Goal: Task Accomplishment & Management: Use online tool/utility

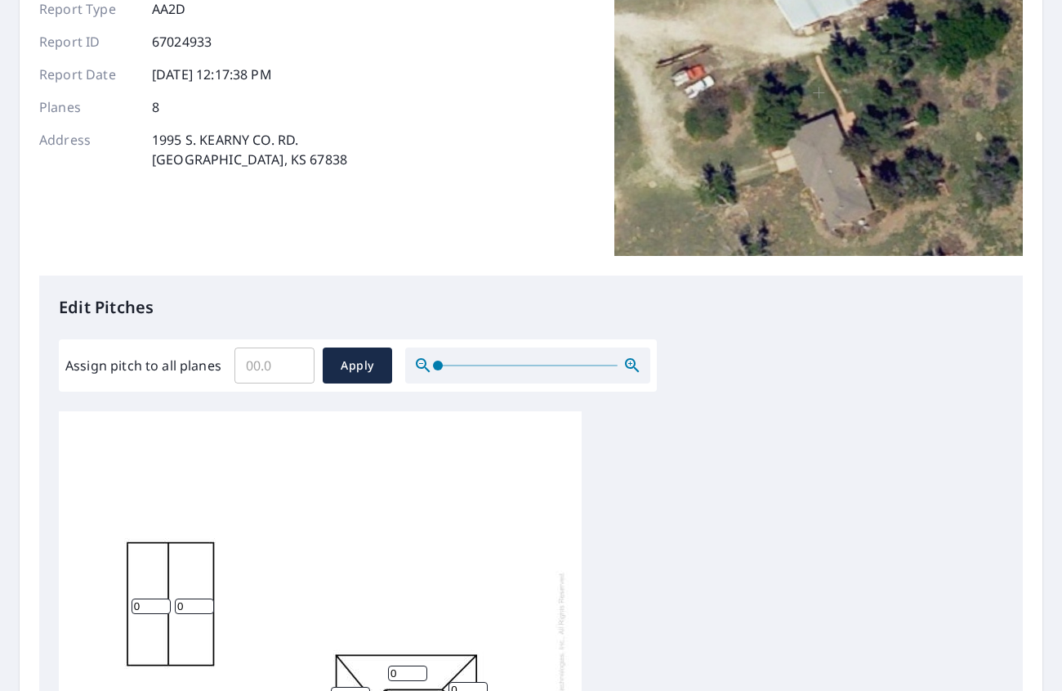
scroll to position [16, 0]
click at [268, 370] on input "Assign pitch to all planes" at bounding box center [275, 365] width 80 height 46
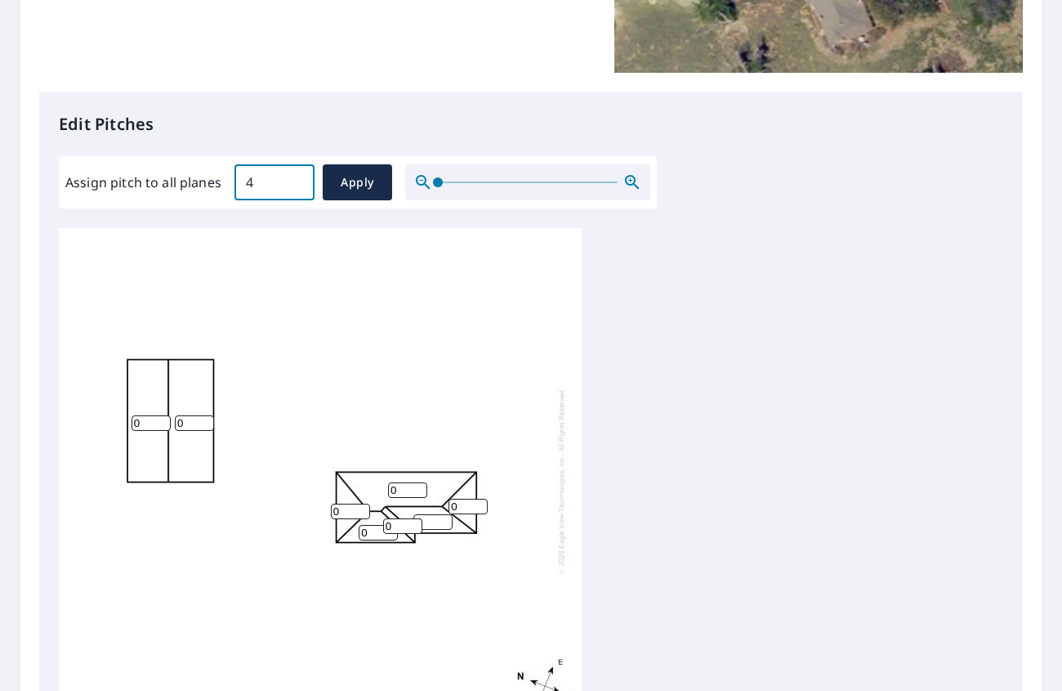
scroll to position [409, 0]
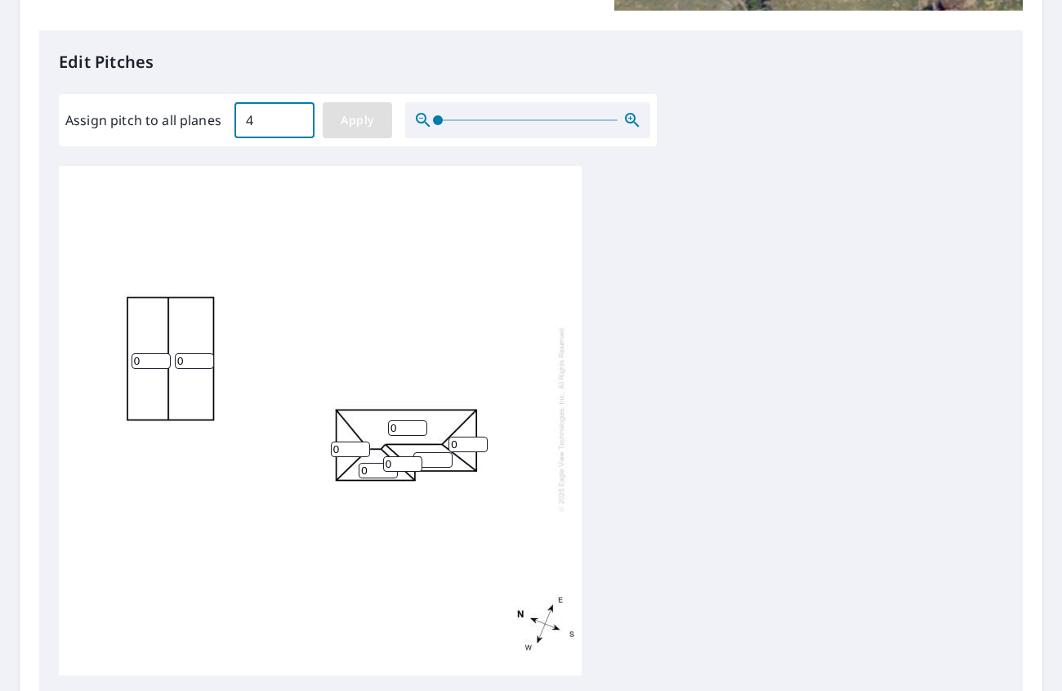
type input "4"
click at [351, 122] on span "Apply" at bounding box center [357, 120] width 43 height 20
type input "4"
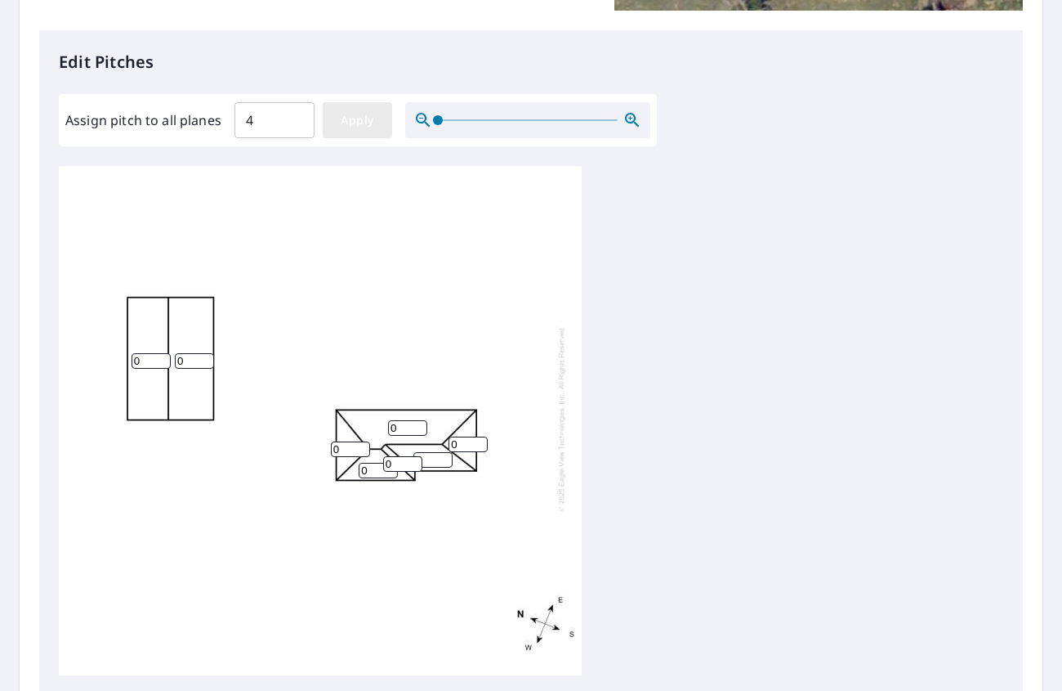
type input "4"
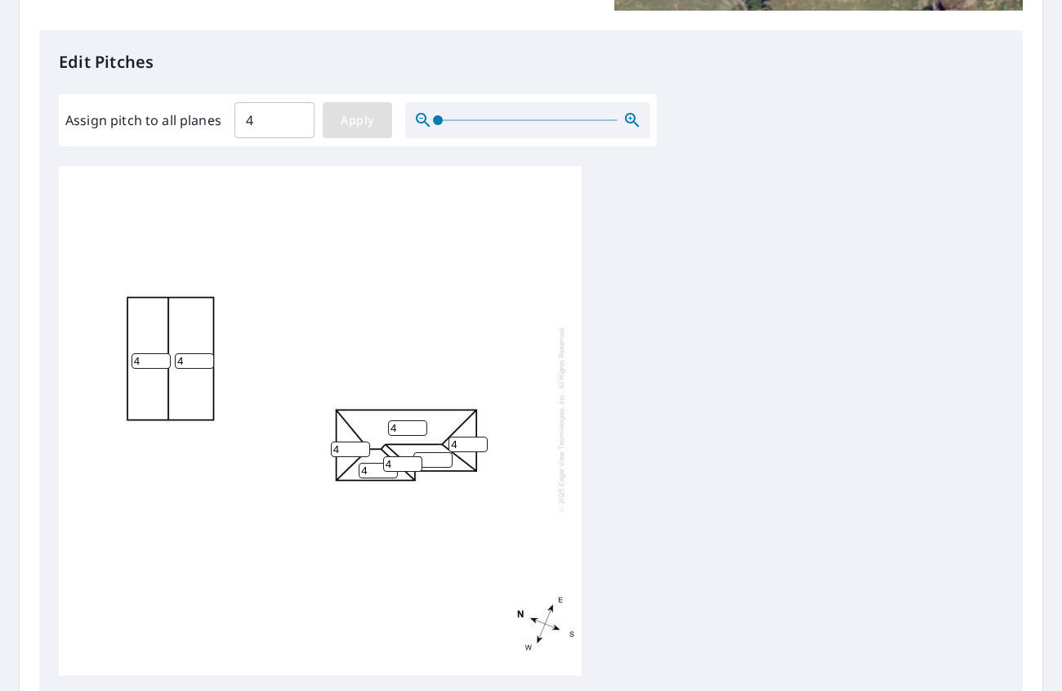
click at [357, 127] on span "Apply" at bounding box center [357, 120] width 43 height 20
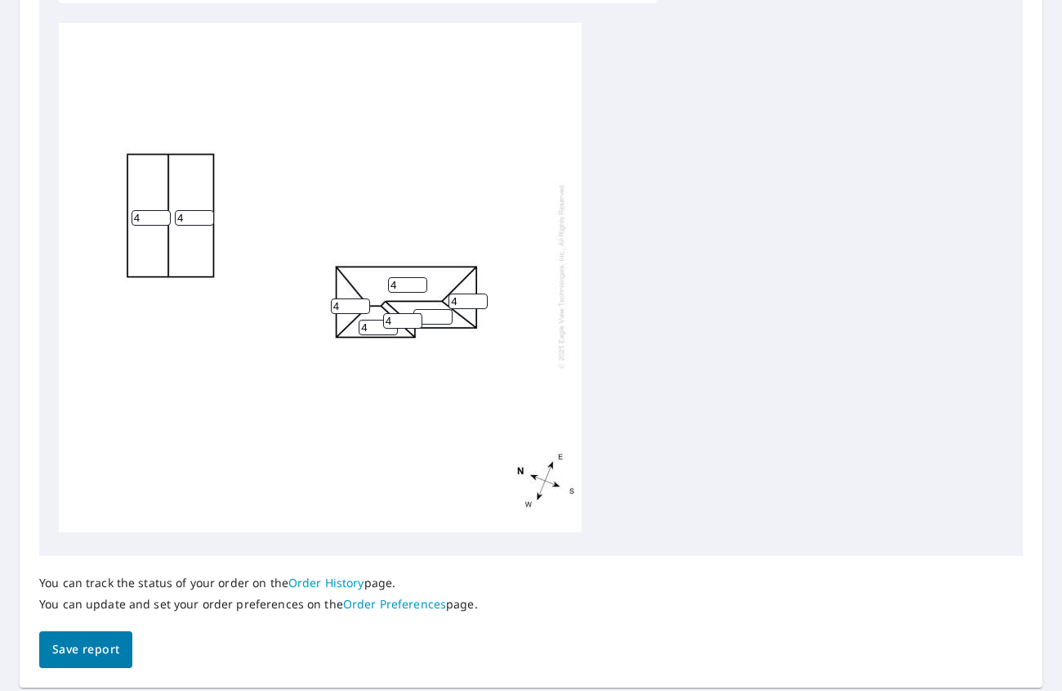
scroll to position [603, 0]
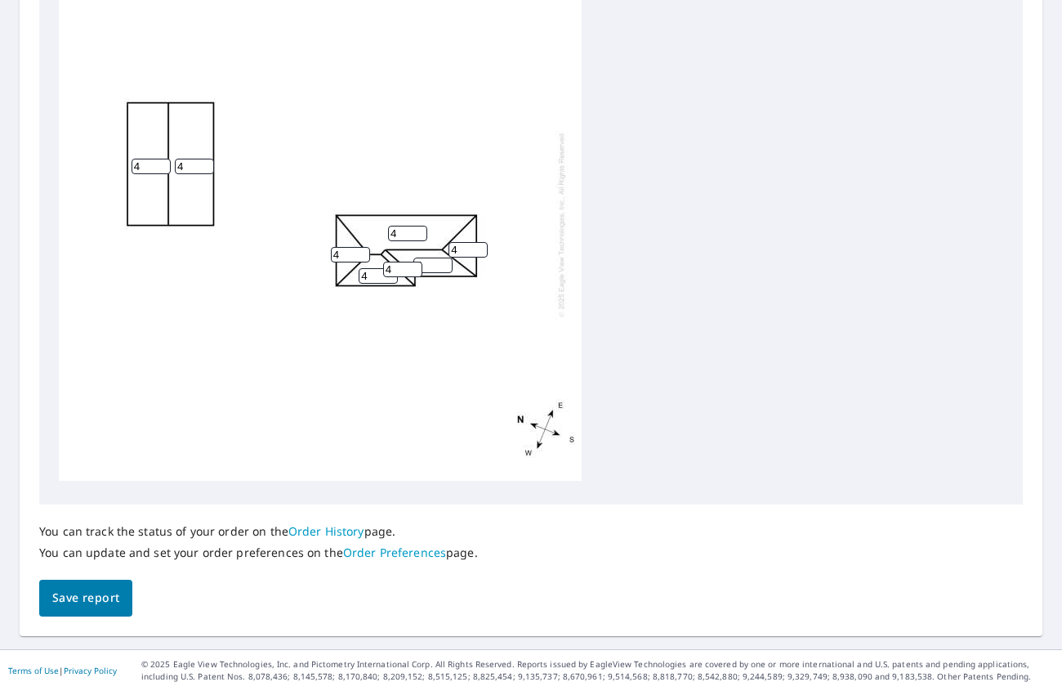
click at [74, 602] on span "Save report" at bounding box center [85, 598] width 67 height 20
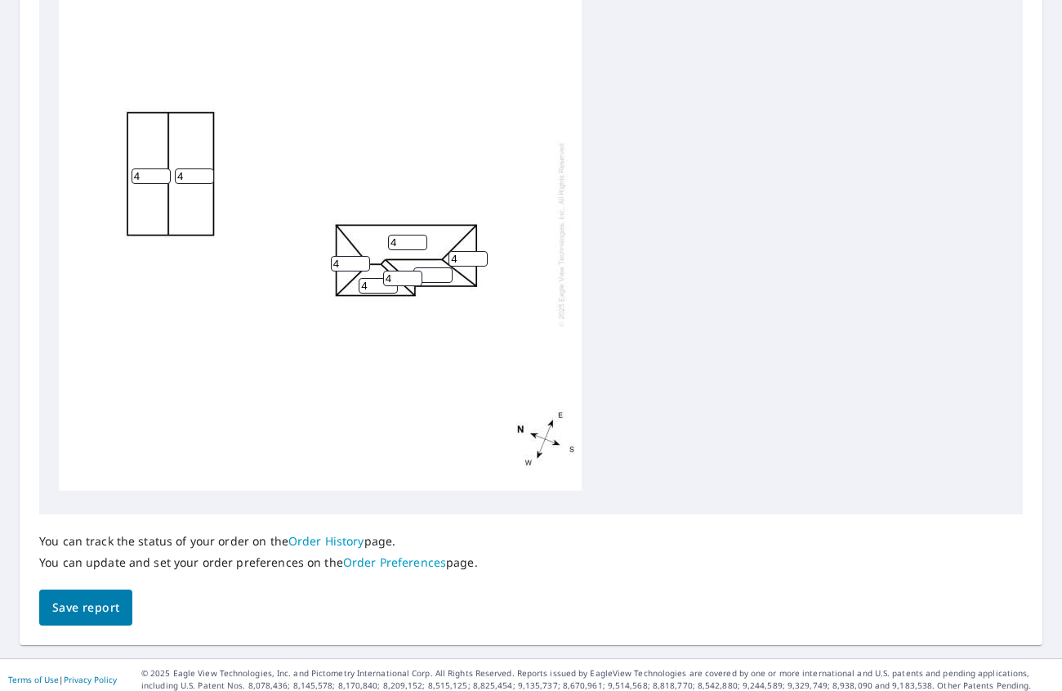
scroll to position [654, 0]
click at [81, 603] on span "Save report" at bounding box center [85, 607] width 67 height 20
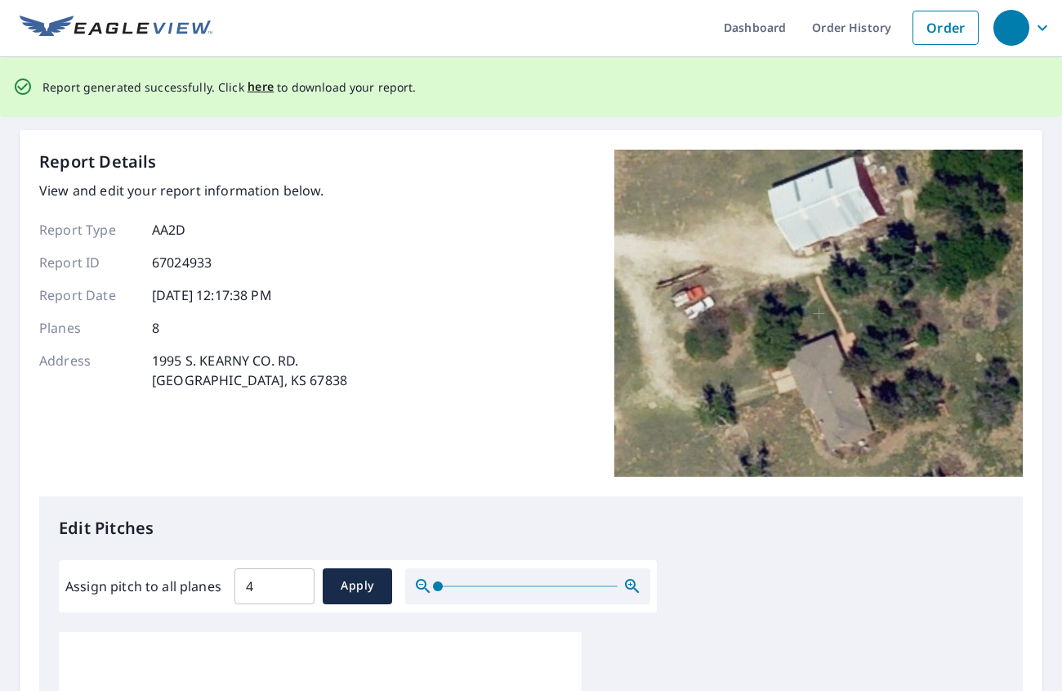
scroll to position [0, 0]
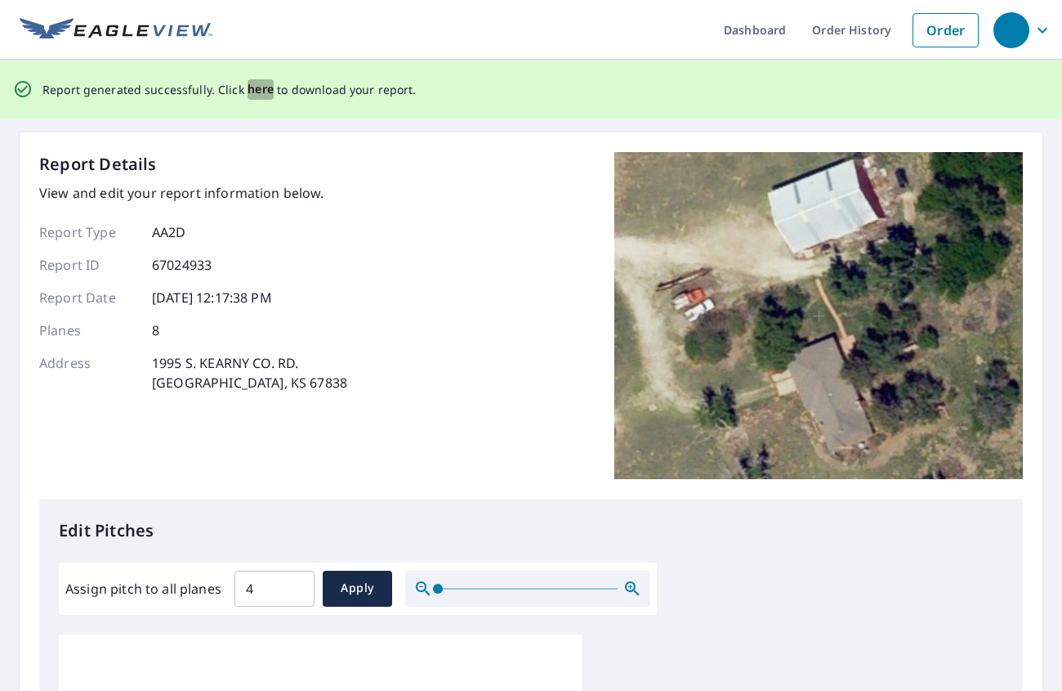
click at [253, 90] on span "here" at bounding box center [261, 89] width 27 height 20
